Goal: Transaction & Acquisition: Purchase product/service

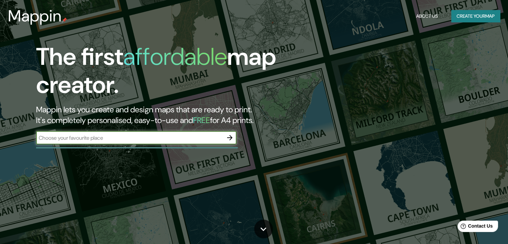
click at [117, 135] on input "text" at bounding box center [129, 138] width 187 height 8
paste input "Plaza Abdon Calderon. Ciudad de Cuenca, Ecuador."
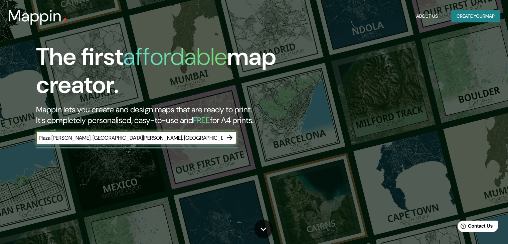
type input "Plaza Abdon Calderon. Ciudad de Cuenca, Ecuador."
click at [231, 139] on icon "button" at bounding box center [230, 138] width 8 height 8
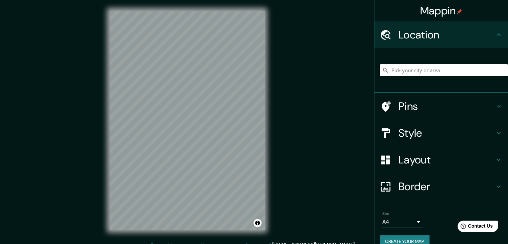
click at [394, 65] on input "Pick your city or area" at bounding box center [444, 70] width 128 height 12
paste input "Plaza Abdon Calderon. Ciudad de Cuenca, Ecuador."
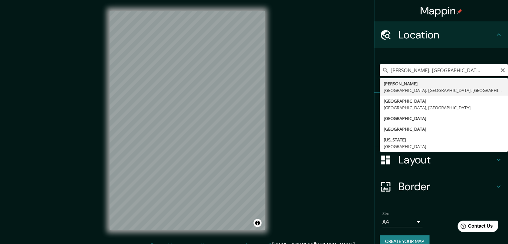
type input "Abdon Calderon, Balao Canton, Guayas, Ecuador"
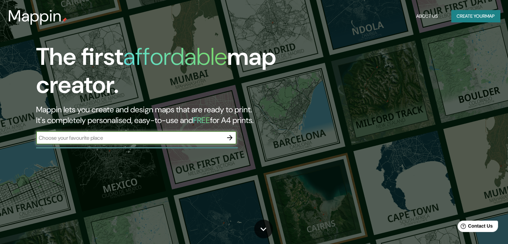
click at [148, 137] on input "text" at bounding box center [129, 138] width 187 height 8
type input "la plata"
click at [229, 137] on icon "button" at bounding box center [230, 138] width 8 height 8
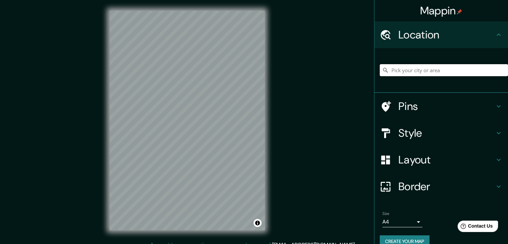
click at [418, 72] on input "Pick your city or area" at bounding box center [444, 70] width 128 height 12
paste input "[GEOGRAPHIC_DATA]. [GEOGRAPHIC_DATA], [GEOGRAPHIC_DATA]."
type input "[GEOGRAPHIC_DATA], [GEOGRAPHIC_DATA], [GEOGRAPHIC_DATA]"
click at [473, 71] on input "[GEOGRAPHIC_DATA], [GEOGRAPHIC_DATA], [GEOGRAPHIC_DATA]" at bounding box center [444, 70] width 128 height 12
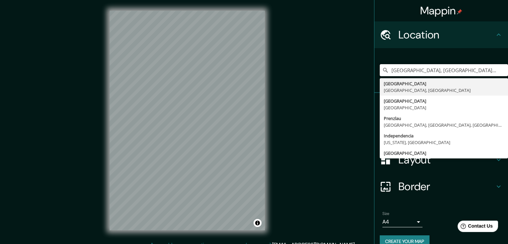
drag, startPoint x: 473, startPoint y: 71, endPoint x: 346, endPoint y: 67, distance: 126.9
click at [374, 73] on div "[GEOGRAPHIC_DATA], [GEOGRAPHIC_DATA], [GEOGRAPHIC_DATA] [GEOGRAPHIC_DATA] [GEOG…" at bounding box center [441, 70] width 134 height 45
click at [501, 68] on icon "Clear" at bounding box center [503, 70] width 4 height 4
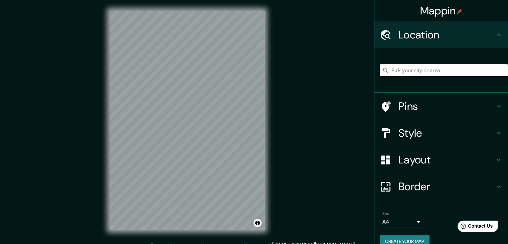
click at [469, 69] on input "Pick your city or area" at bounding box center [444, 70] width 128 height 12
paste input "[GEOGRAPHIC_DATA]. [GEOGRAPHIC_DATA], [GEOGRAPHIC_DATA]."
drag, startPoint x: 487, startPoint y: 71, endPoint x: 326, endPoint y: 75, distance: 160.7
click at [326, 75] on div "Mappin Location [GEOGRAPHIC_DATA], [GEOGRAPHIC_DATA], [GEOGRAPHIC_DATA] [GEOGRA…" at bounding box center [254, 125] width 508 height 251
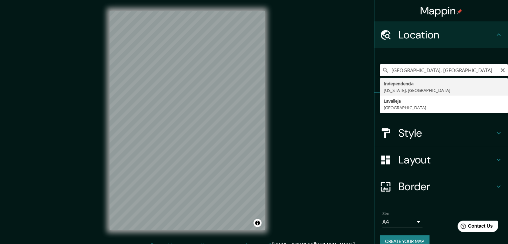
type input "[GEOGRAPHIC_DATA], [US_STATE], [GEOGRAPHIC_DATA]"
